Goal: Transaction & Acquisition: Purchase product/service

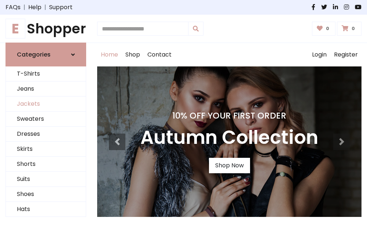
click at [46, 104] on link "Jackets" at bounding box center [46, 104] width 80 height 15
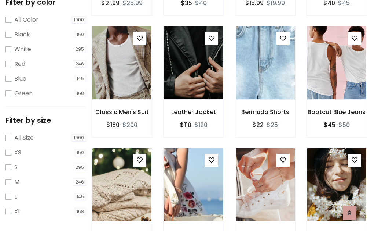
scroll to position [295, 0]
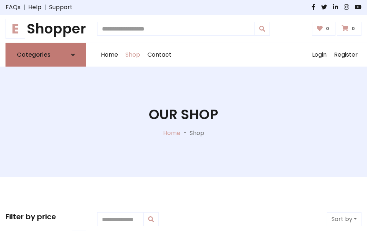
click at [46, 55] on h6 "Categories" at bounding box center [34, 54] width 34 height 7
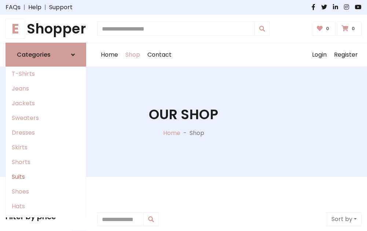
click at [46, 177] on link "Suits" at bounding box center [46, 176] width 80 height 15
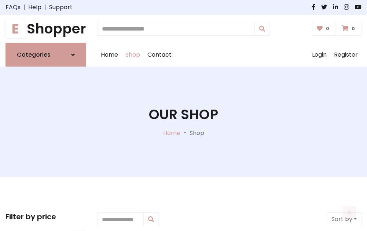
scroll to position [530, 0]
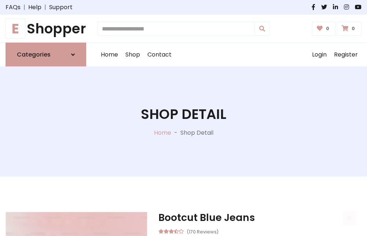
scroll to position [686, 0]
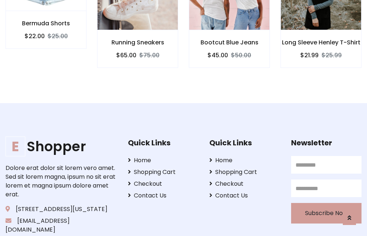
scroll to position [685, 0]
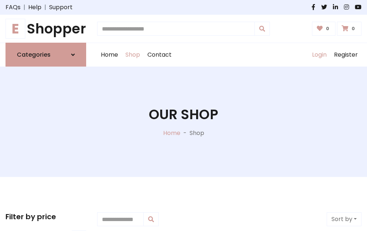
click at [319, 55] on link "Login" at bounding box center [320, 54] width 22 height 23
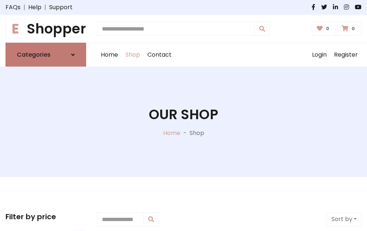
click at [73, 55] on icon at bounding box center [73, 55] width 4 height 6
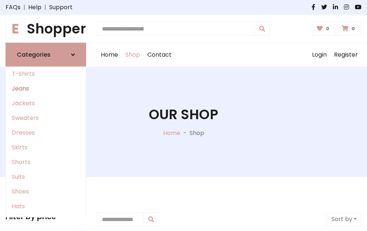
click at [46, 88] on link "Jeans" at bounding box center [46, 88] width 80 height 15
